Goal: Task Accomplishment & Management: Manage account settings

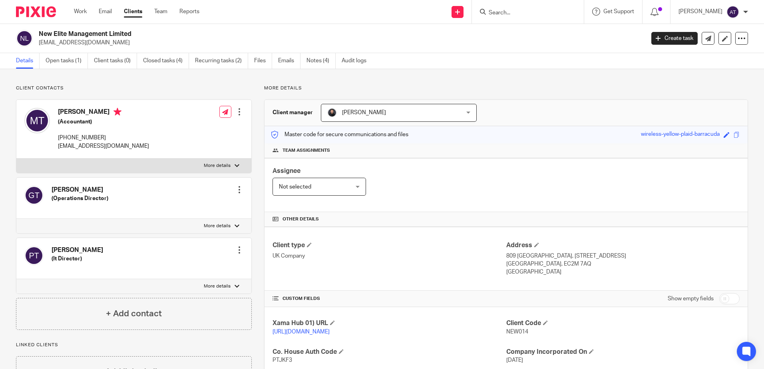
click at [509, 11] on input "Search" at bounding box center [524, 13] width 72 height 7
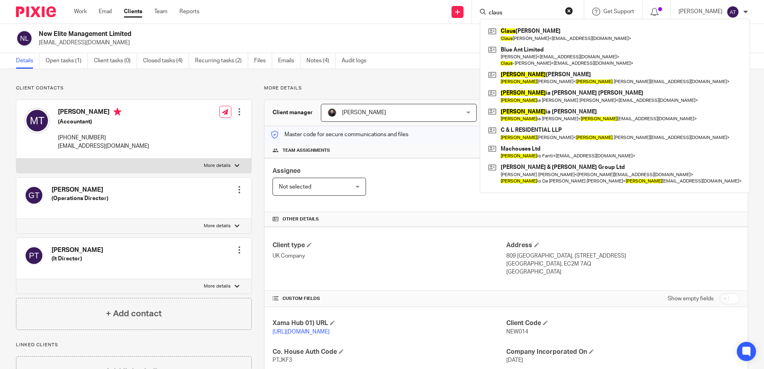
click at [512, 14] on input "claus" at bounding box center [524, 13] width 72 height 7
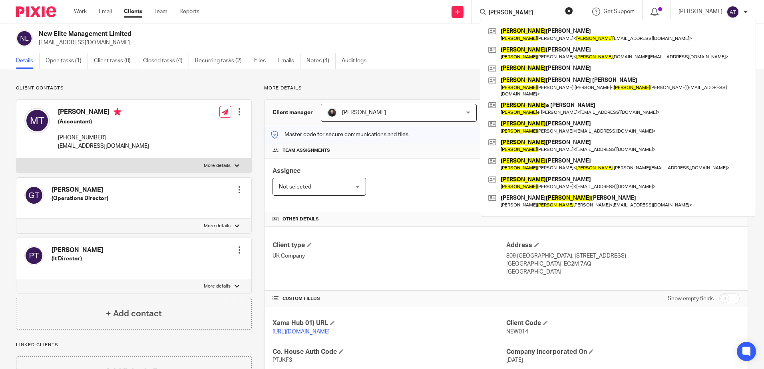
click at [539, 8] on form "simon" at bounding box center [530, 12] width 85 height 10
click at [538, 14] on input "simon" at bounding box center [524, 13] width 72 height 7
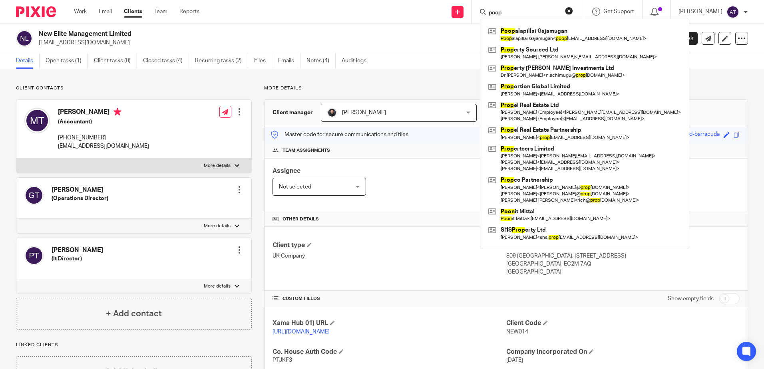
type input "poop"
click at [516, 11] on input "poop" at bounding box center [524, 13] width 72 height 7
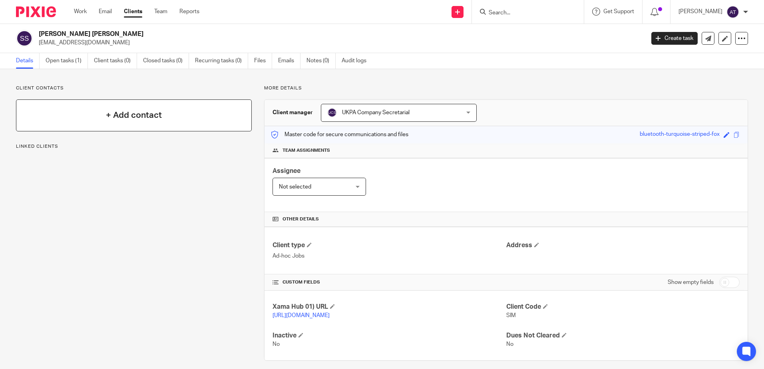
click at [171, 121] on div "+ Add contact" at bounding box center [134, 115] width 236 height 32
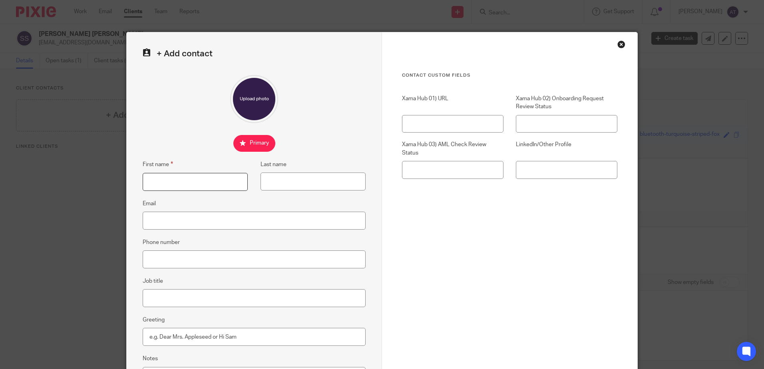
click at [185, 180] on input "First name" at bounding box center [195, 182] width 105 height 18
click at [620, 43] on div "Close this dialog window" at bounding box center [621, 44] width 8 height 8
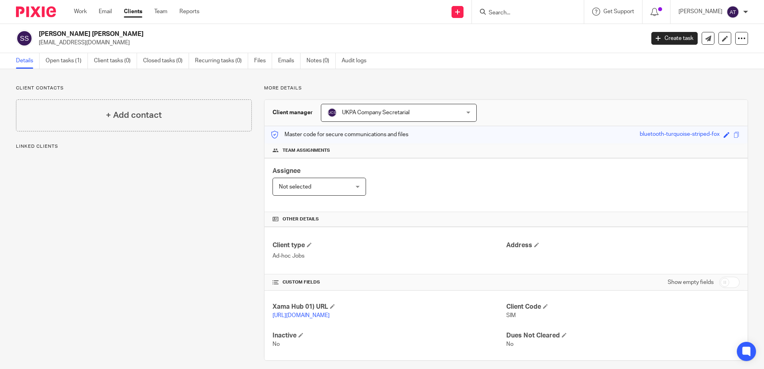
drag, startPoint x: 39, startPoint y: 32, endPoint x: 137, endPoint y: 34, distance: 97.9
click at [137, 34] on h2 "[PERSON_NAME] [PERSON_NAME]" at bounding box center [279, 34] width 480 height 8
copy h2 "[PERSON_NAME] [PERSON_NAME]"
click at [136, 121] on h4 "+ Add contact" at bounding box center [134, 115] width 56 height 12
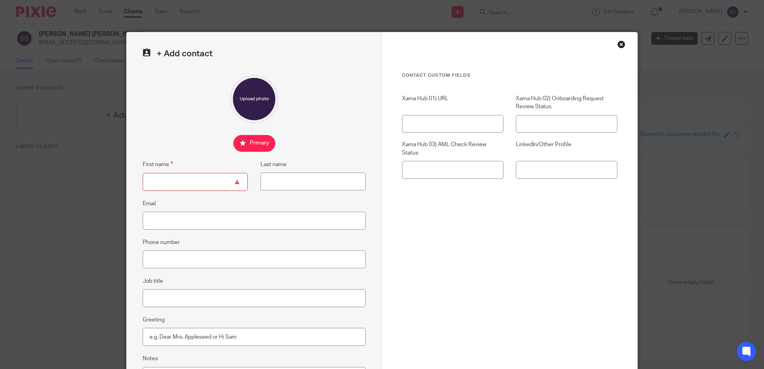
click at [191, 185] on input "First name" at bounding box center [195, 182] width 105 height 18
paste input "[PERSON_NAME] [PERSON_NAME]"
click at [208, 183] on input "[PERSON_NAME] [PERSON_NAME]" at bounding box center [195, 182] width 105 height 18
type input "Simon John Alexander"
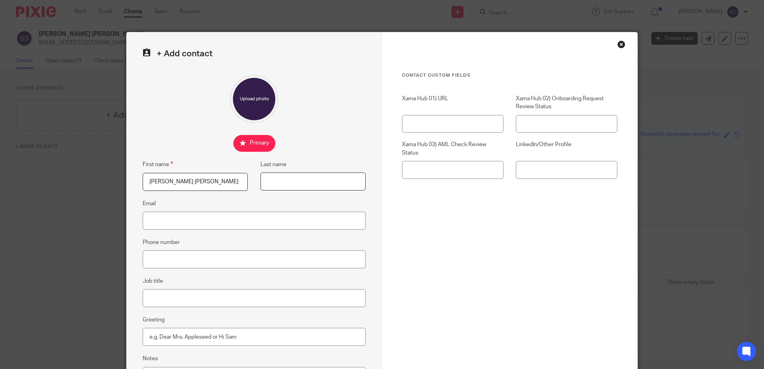
click at [294, 181] on input "Last name" at bounding box center [312, 182] width 105 height 18
paste input "Spacey"
type input "Spacey"
click at [175, 223] on input "Email" at bounding box center [254, 221] width 223 height 18
paste input "(simon.spacey@imec.org.uk)"
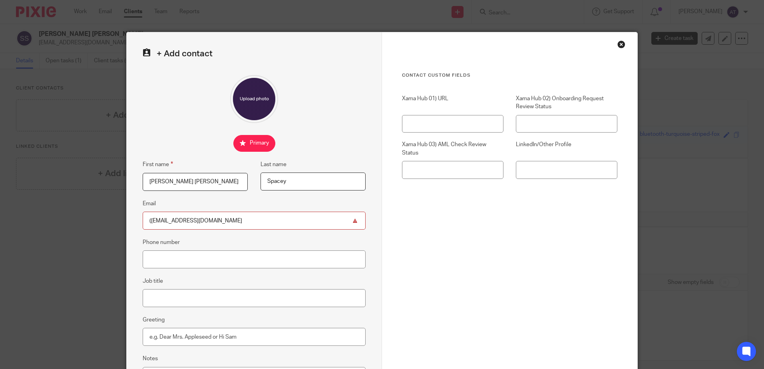
click at [149, 221] on input "(simon.spacey@imec.org.uk" at bounding box center [254, 221] width 223 height 18
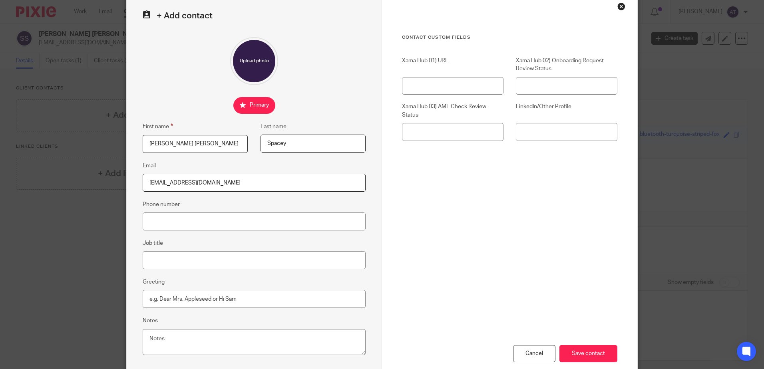
scroll to position [83, 0]
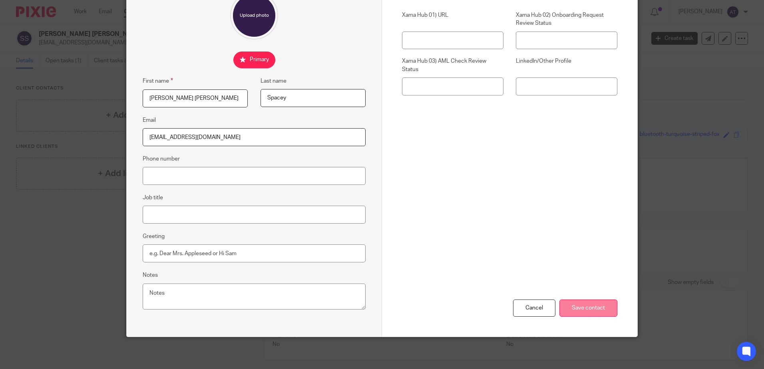
type input "[EMAIL_ADDRESS][DOMAIN_NAME]"
click at [584, 311] on input "Save contact" at bounding box center [588, 308] width 58 height 17
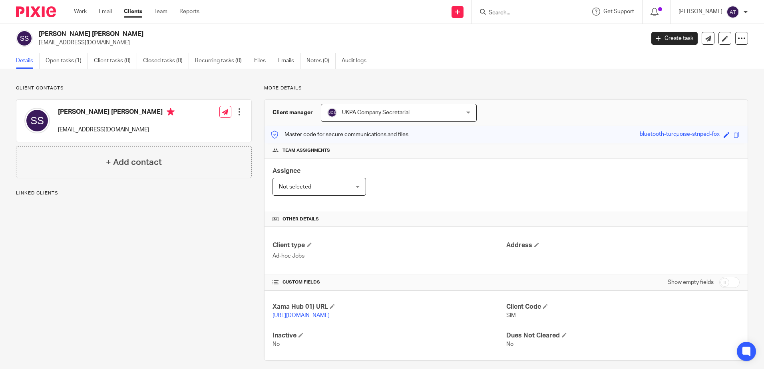
scroll to position [16, 0]
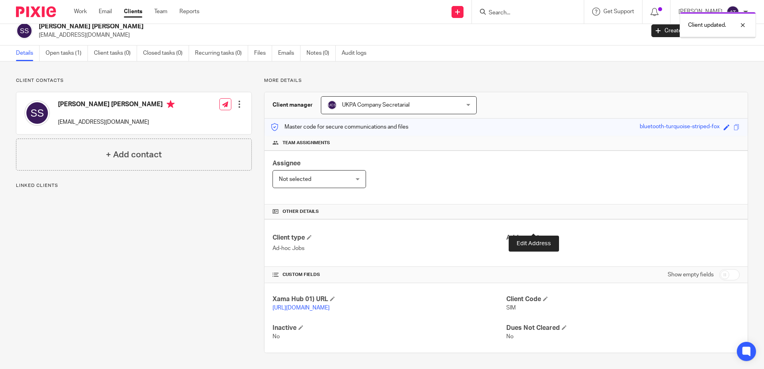
click at [534, 235] on span at bounding box center [536, 237] width 5 height 5
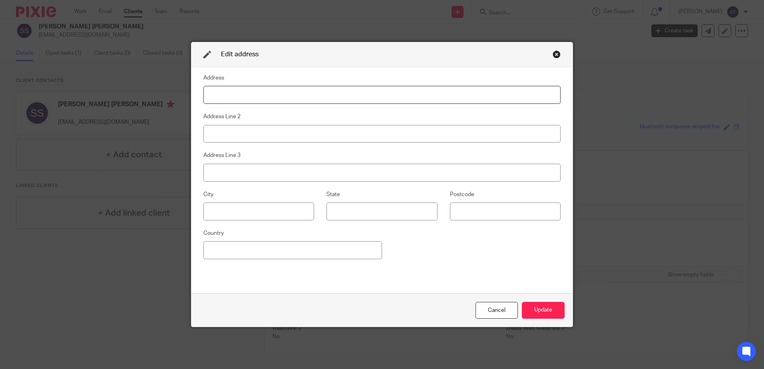
click at [290, 89] on input at bounding box center [381, 95] width 357 height 18
type input "[GEOGRAPHIC_DATA]"
type input "Chislehurst"
type input "E"
click at [224, 137] on input "Chislehurst" at bounding box center [381, 134] width 357 height 18
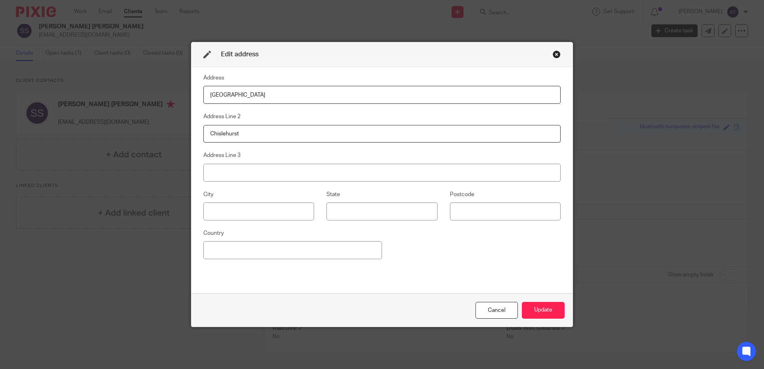
click at [224, 137] on input "Chislehurst" at bounding box center [381, 134] width 357 height 18
click at [242, 206] on input at bounding box center [258, 212] width 111 height 18
paste input "Chislehurst"
type input "Chislehurst"
click at [478, 219] on input at bounding box center [505, 212] width 111 height 18
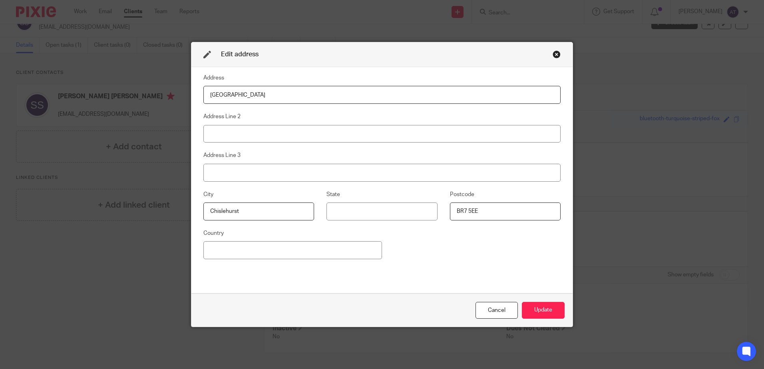
type input "BR7 5EE"
click at [341, 257] on input at bounding box center [292, 250] width 179 height 18
type input "United Kingdom"
click at [537, 307] on button "Update" at bounding box center [543, 310] width 43 height 17
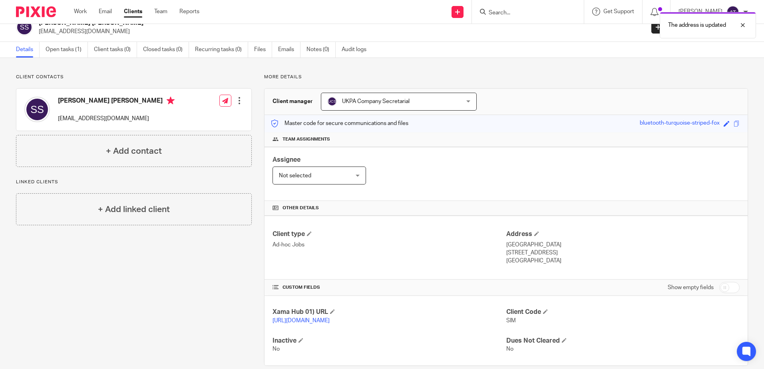
scroll to position [0, 0]
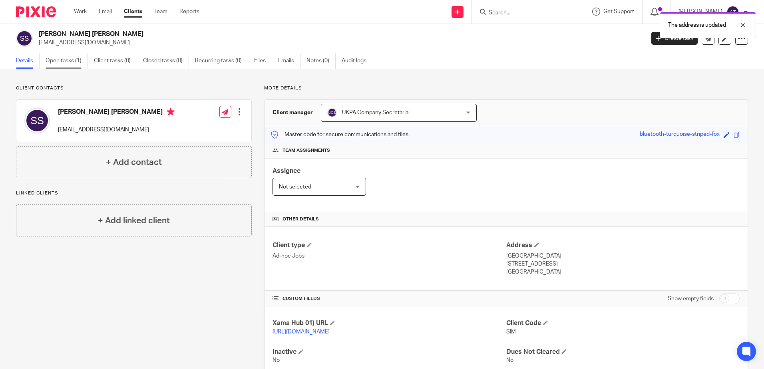
click at [80, 61] on link "Open tasks (1)" at bounding box center [67, 61] width 42 height 16
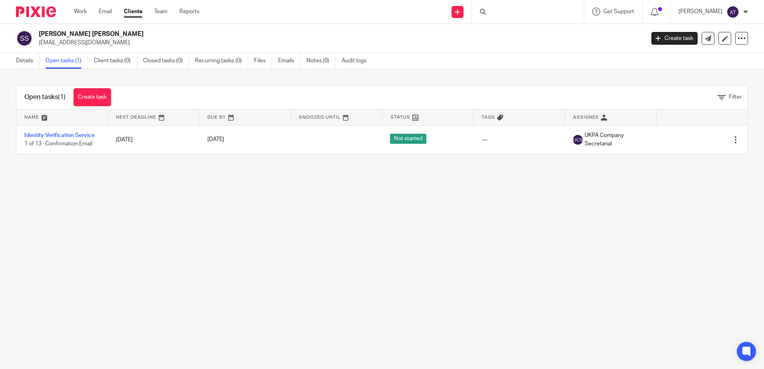
click at [54, 135] on link "Identity Verification Service" at bounding box center [59, 136] width 70 height 6
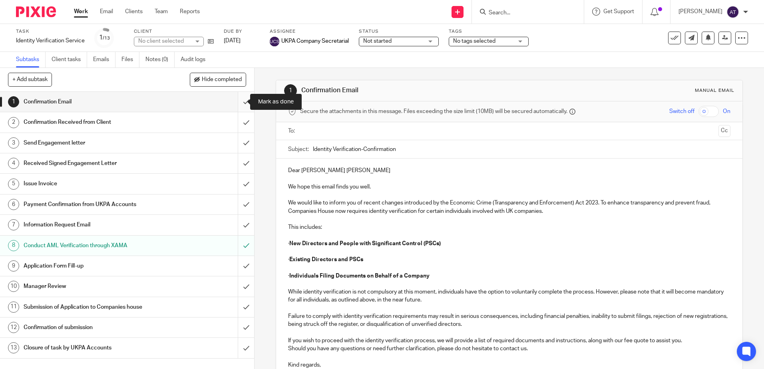
click at [239, 104] on input "submit" at bounding box center [127, 102] width 254 height 20
click at [238, 123] on input "submit" at bounding box center [127, 122] width 254 height 20
click at [238, 142] on input "submit" at bounding box center [127, 143] width 254 height 20
click at [238, 159] on input "submit" at bounding box center [127, 163] width 254 height 20
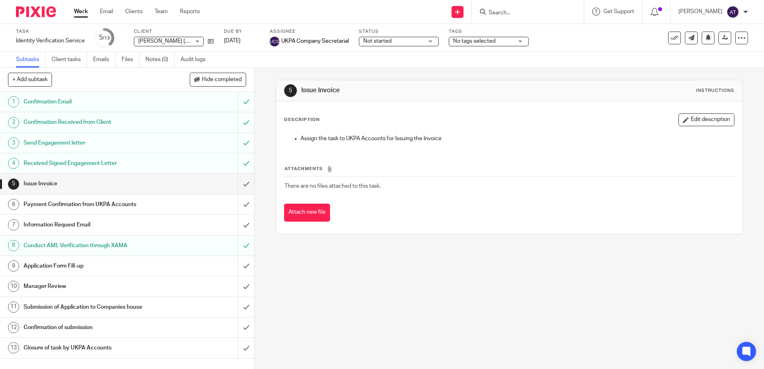
click at [420, 39] on span "Not started" at bounding box center [393, 41] width 60 height 8
click at [396, 71] on li "In progress" at bounding box center [399, 70] width 79 height 16
click at [476, 44] on span "No tags selected" at bounding box center [483, 41] width 60 height 8
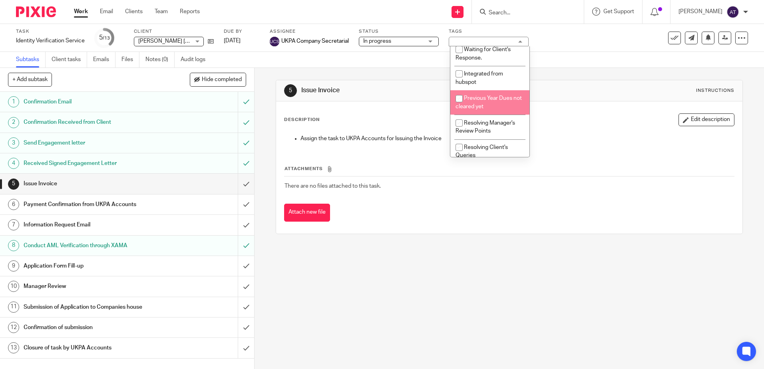
scroll to position [182, 0]
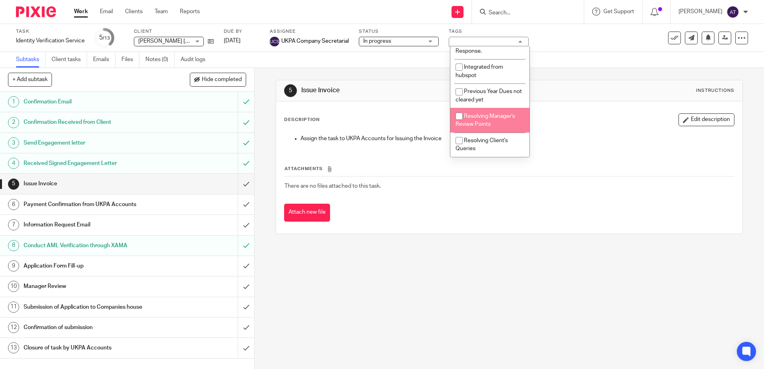
click at [432, 303] on div "5 Issue Invoice Instructions Description Edit description Assign the task to UK…" at bounding box center [508, 218] width 509 height 301
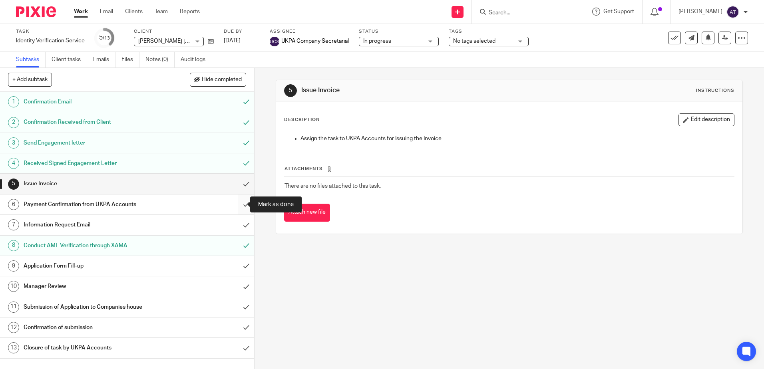
click at [237, 204] on input "submit" at bounding box center [127, 205] width 254 height 20
click at [237, 227] on input "submit" at bounding box center [127, 225] width 254 height 20
click at [237, 269] on input "submit" at bounding box center [127, 266] width 254 height 20
click at [237, 287] on input "submit" at bounding box center [127, 286] width 254 height 20
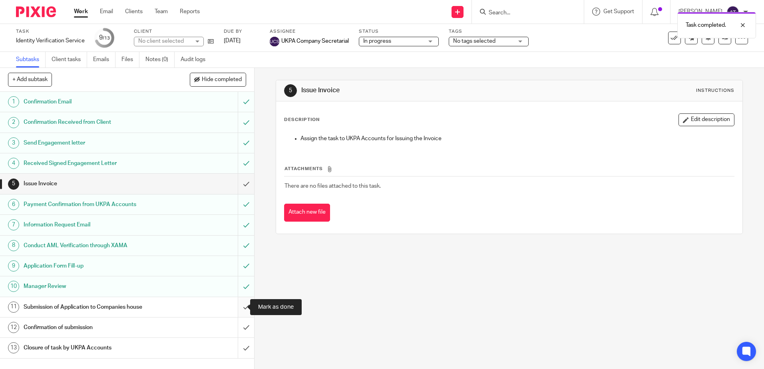
click at [239, 312] on input "submit" at bounding box center [127, 307] width 254 height 20
click at [239, 326] on input "submit" at bounding box center [127, 328] width 254 height 20
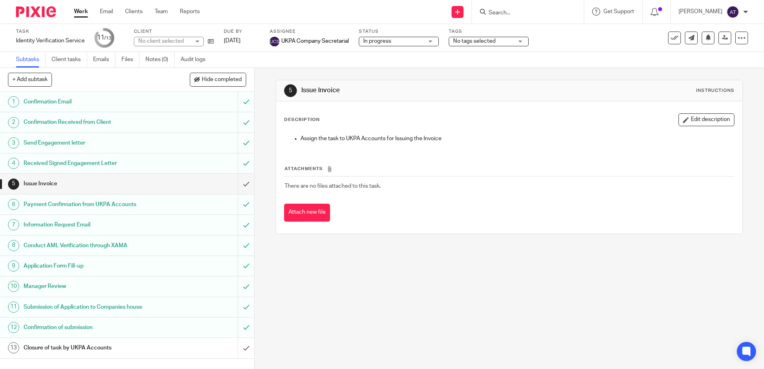
click at [501, 281] on div "5 Issue Invoice Instructions Description Edit description Assign the task to UK…" at bounding box center [508, 218] width 509 height 301
click at [157, 60] on link "Notes (0)" at bounding box center [159, 60] width 29 height 16
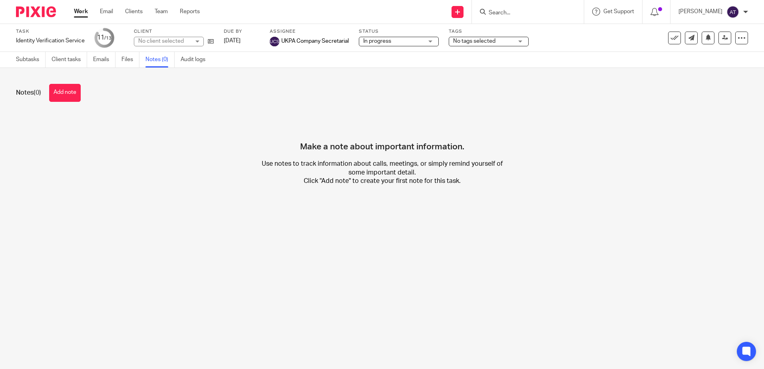
click at [80, 93] on button "Add note" at bounding box center [65, 93] width 32 height 18
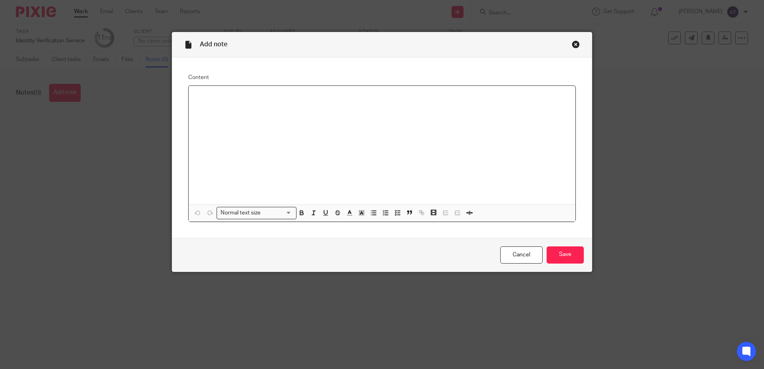
click at [254, 111] on div at bounding box center [382, 145] width 387 height 119
click at [579, 257] on input "Save" at bounding box center [565, 255] width 37 height 17
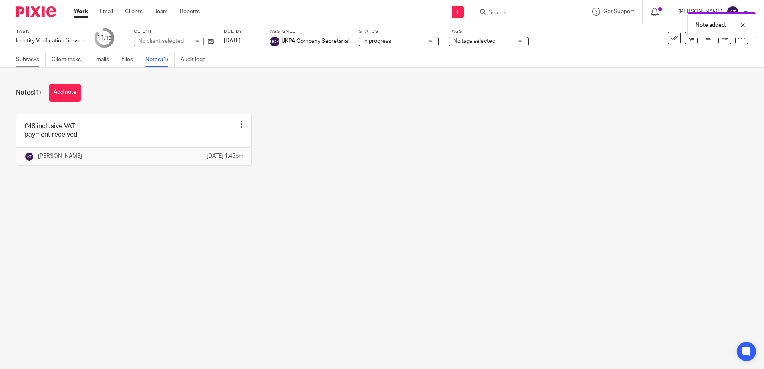
click at [19, 54] on link "Subtasks" at bounding box center [31, 60] width 30 height 16
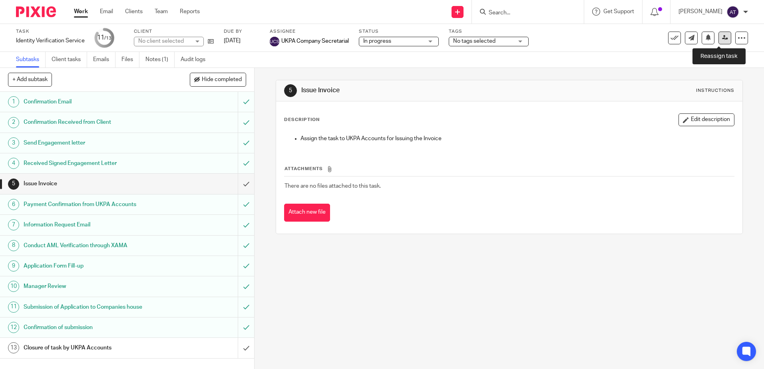
click at [722, 40] on icon at bounding box center [725, 38] width 6 height 6
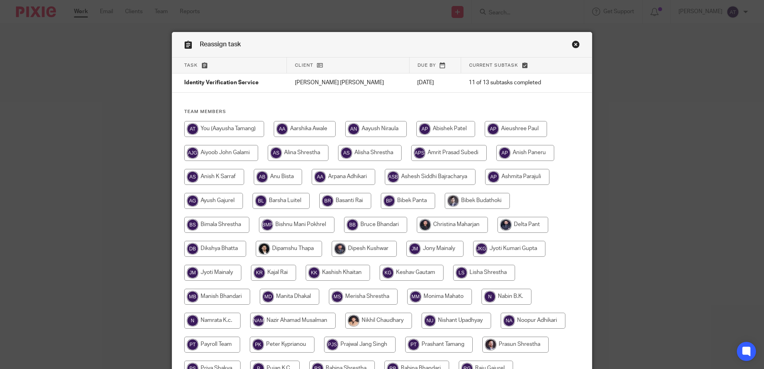
scroll to position [200, 0]
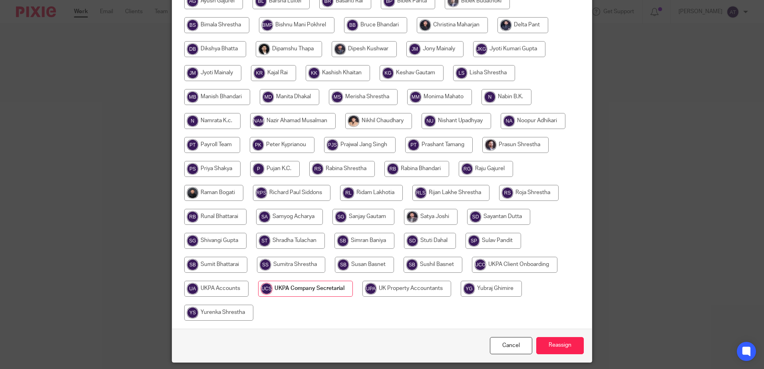
click at [218, 290] on input "radio" at bounding box center [216, 289] width 64 height 16
radio input "true"
click at [548, 344] on input "Reassign" at bounding box center [560, 345] width 48 height 17
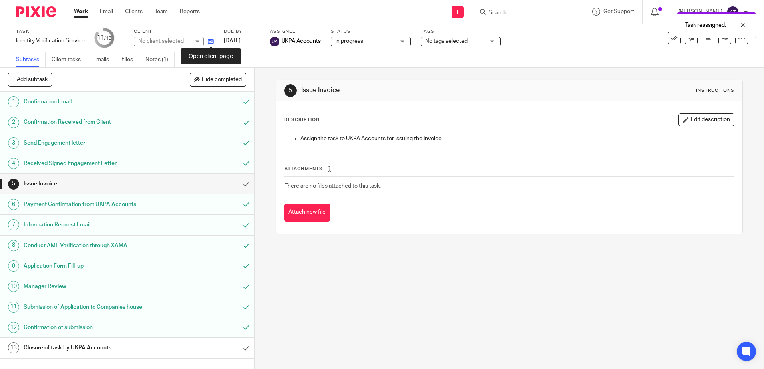
click at [211, 40] on icon at bounding box center [211, 41] width 6 height 6
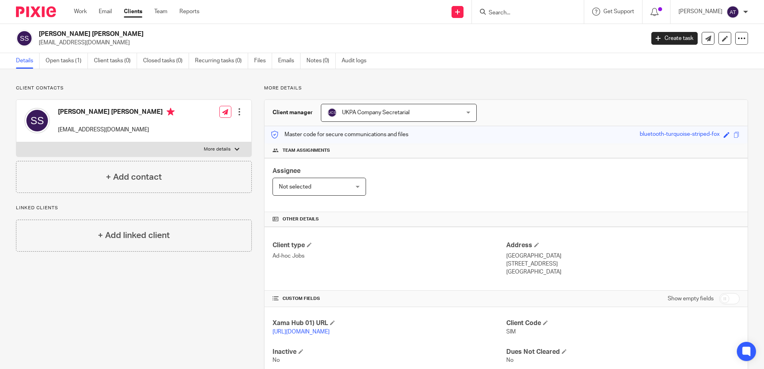
click at [519, 54] on div "Details Open tasks (1) Client tasks (0) Closed tasks (0) Recurring tasks (0) Fi…" at bounding box center [382, 61] width 764 height 16
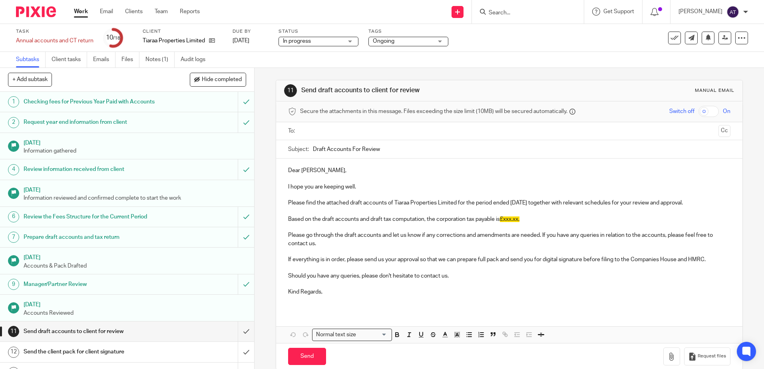
scroll to position [123, 0]
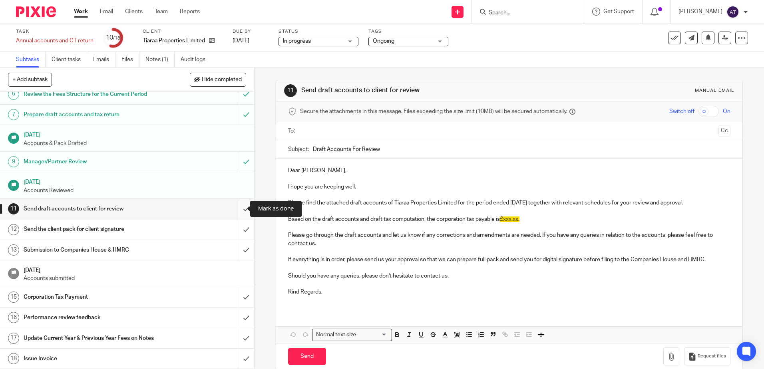
click at [237, 209] on input "submit" at bounding box center [127, 209] width 254 height 20
click at [158, 58] on link "Notes (1)" at bounding box center [159, 60] width 29 height 16
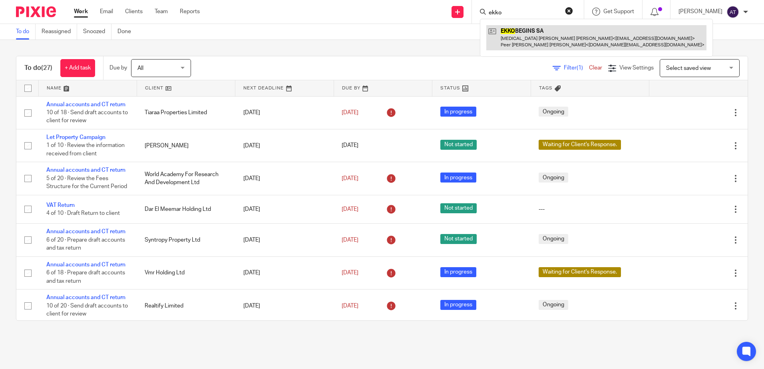
type input "ekko"
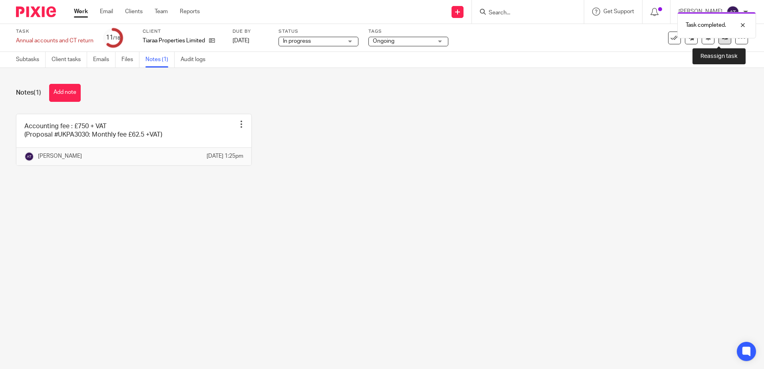
click at [719, 42] on link at bounding box center [724, 38] width 13 height 13
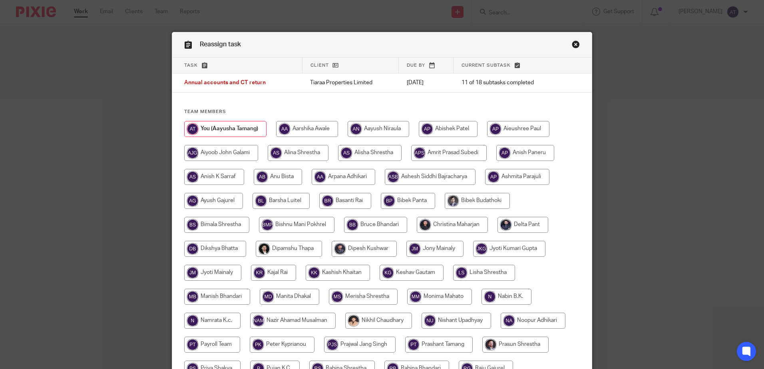
scroll to position [225, 0]
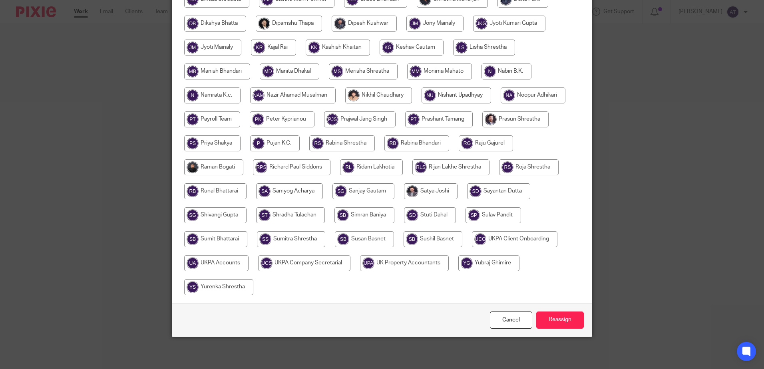
click at [222, 264] on input "radio" at bounding box center [216, 263] width 64 height 16
radio input "true"
click at [555, 319] on input "Reassign" at bounding box center [560, 320] width 48 height 17
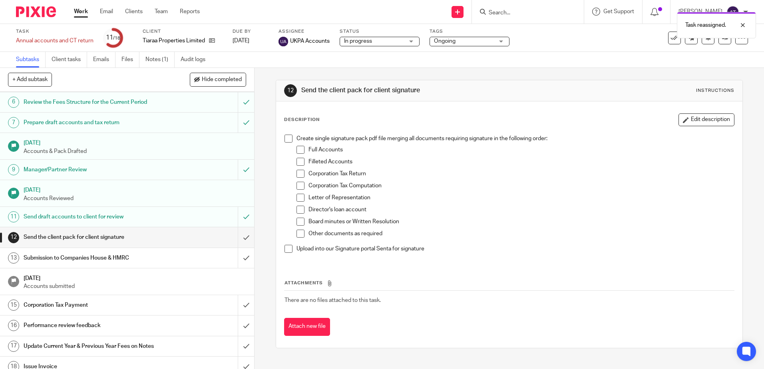
scroll to position [123, 0]
